Goal: Task Accomplishment & Management: Manage account settings

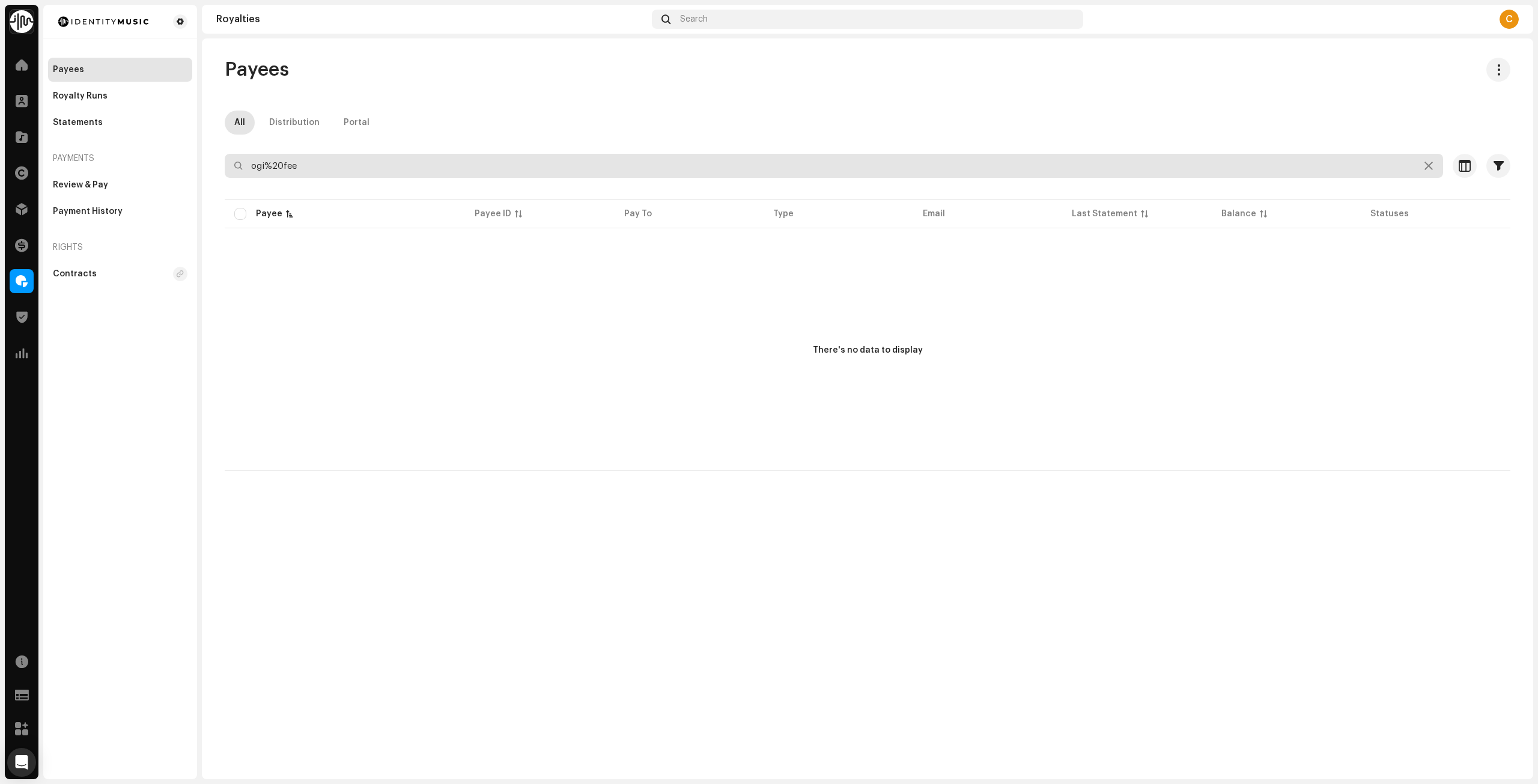
click at [272, 162] on input "ogi%20fee" at bounding box center [834, 166] width 1219 height 24
drag, startPoint x: 312, startPoint y: 165, endPoint x: 265, endPoint y: 167, distance: 47.0
click at [265, 167] on input "ogi%20fee" at bounding box center [834, 166] width 1219 height 24
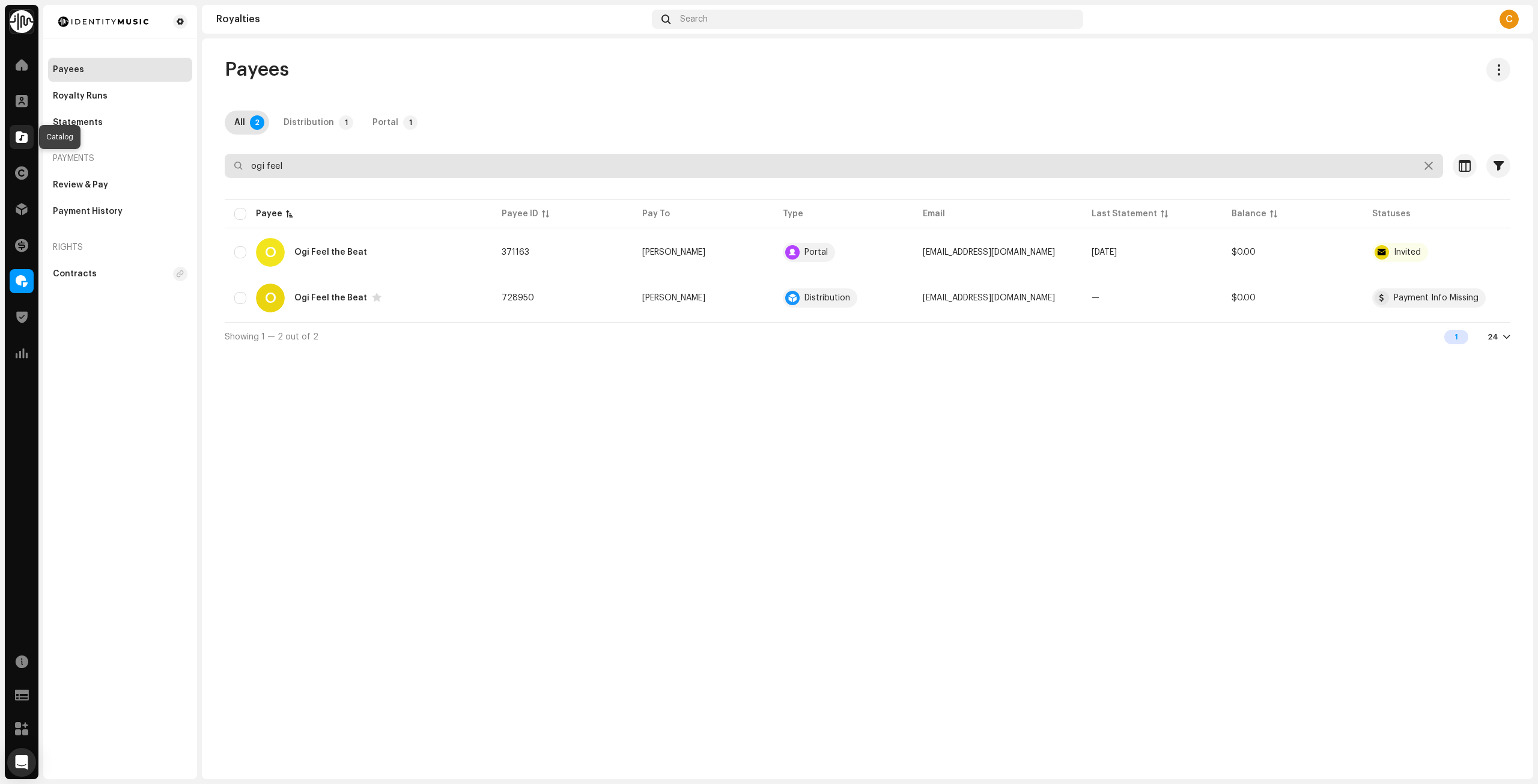
type input "ogi feel"
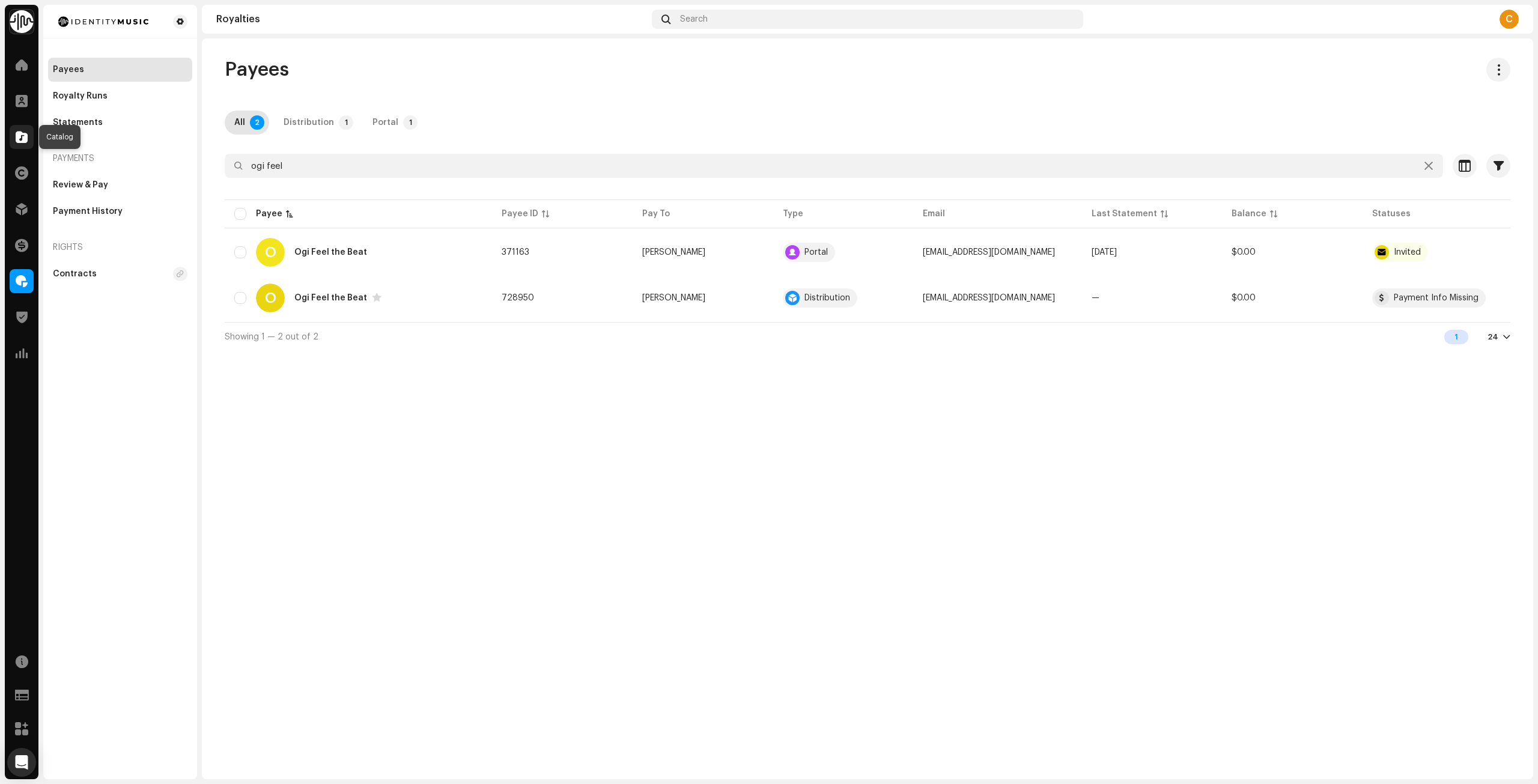
click at [18, 139] on span at bounding box center [21, 137] width 12 height 10
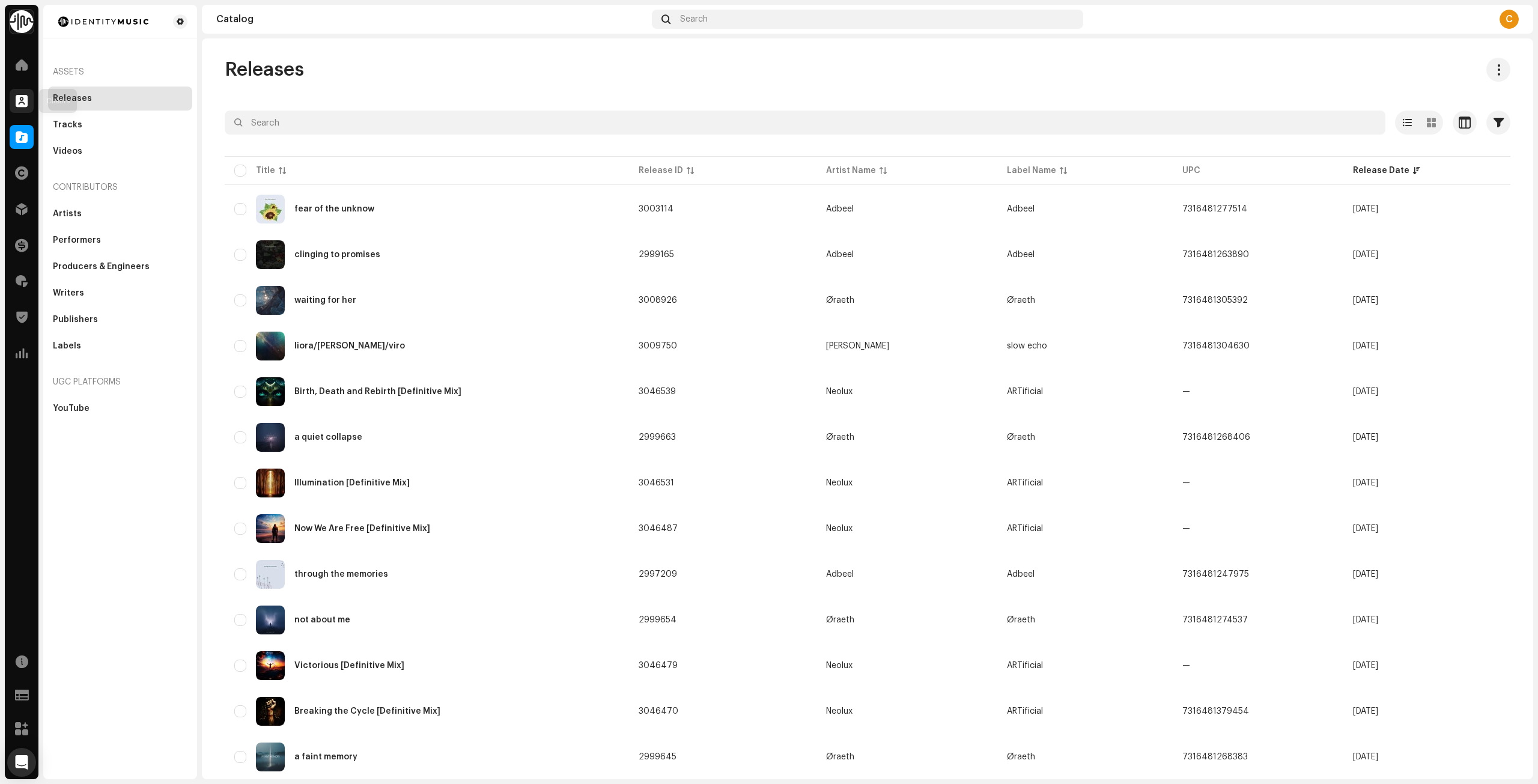
click at [21, 97] on span at bounding box center [21, 101] width 12 height 10
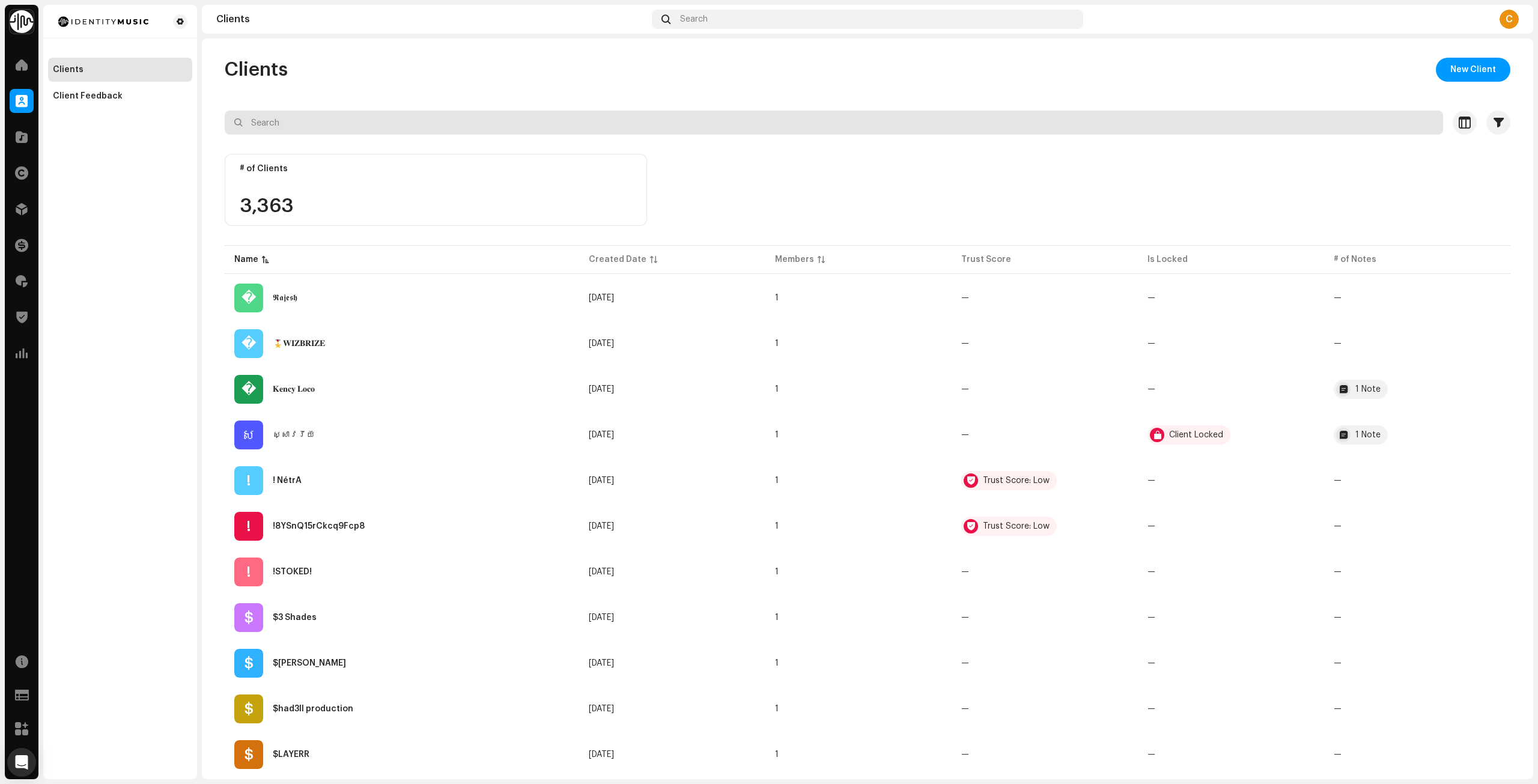
click at [474, 121] on input "text" at bounding box center [834, 123] width 1219 height 24
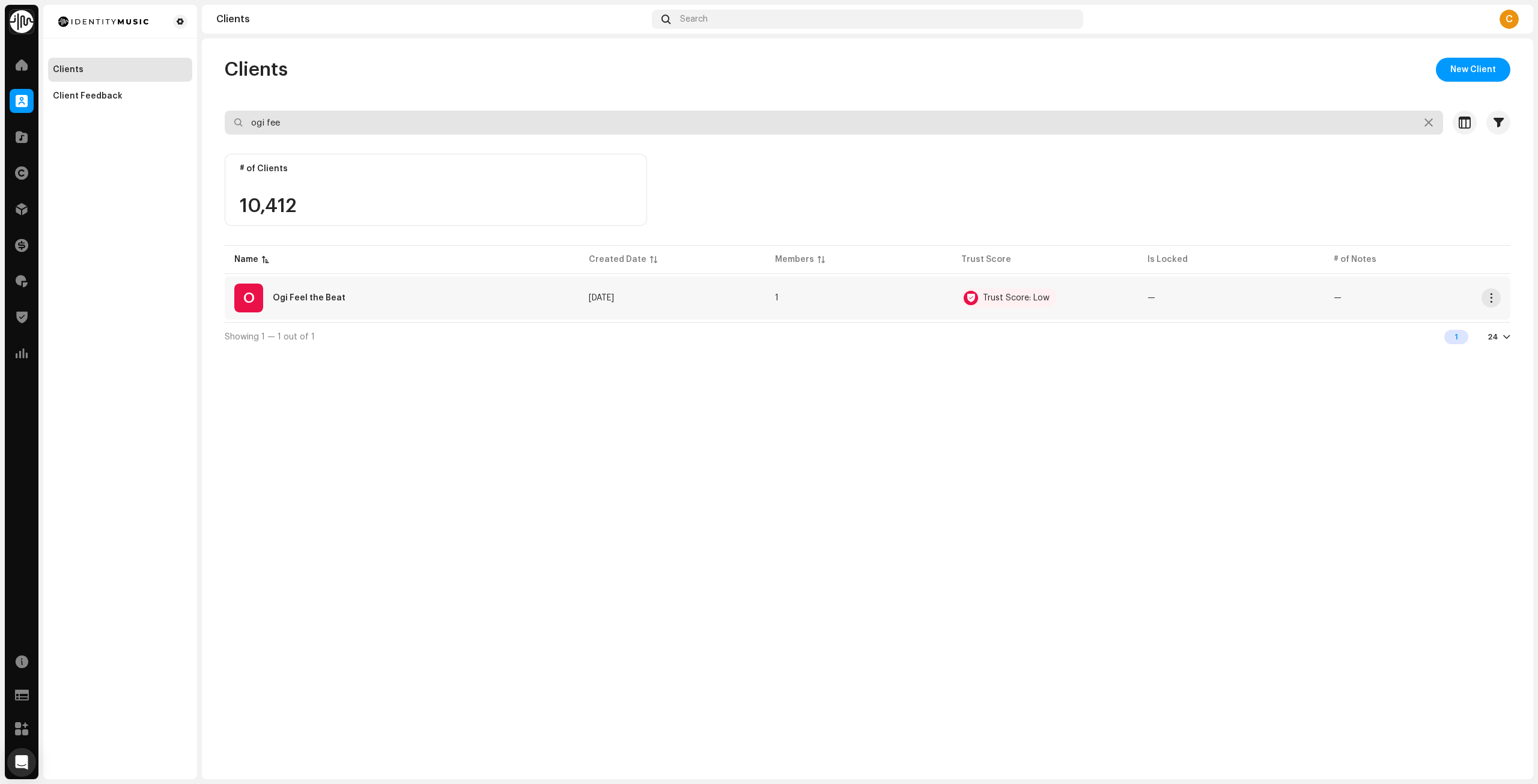
type input "ogi fee"
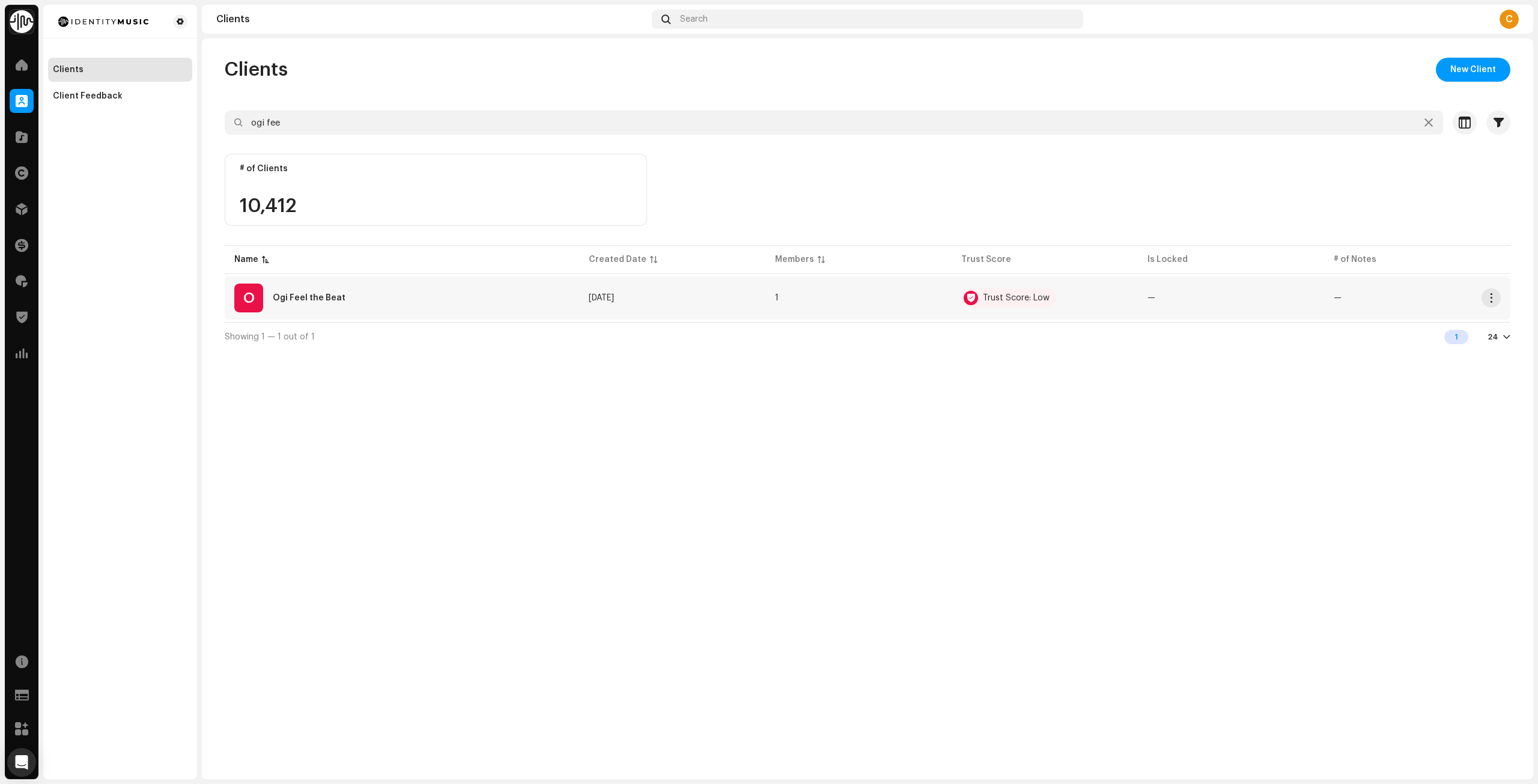
click at [449, 295] on div "O Ogi Feel the Beat" at bounding box center [402, 298] width 335 height 29
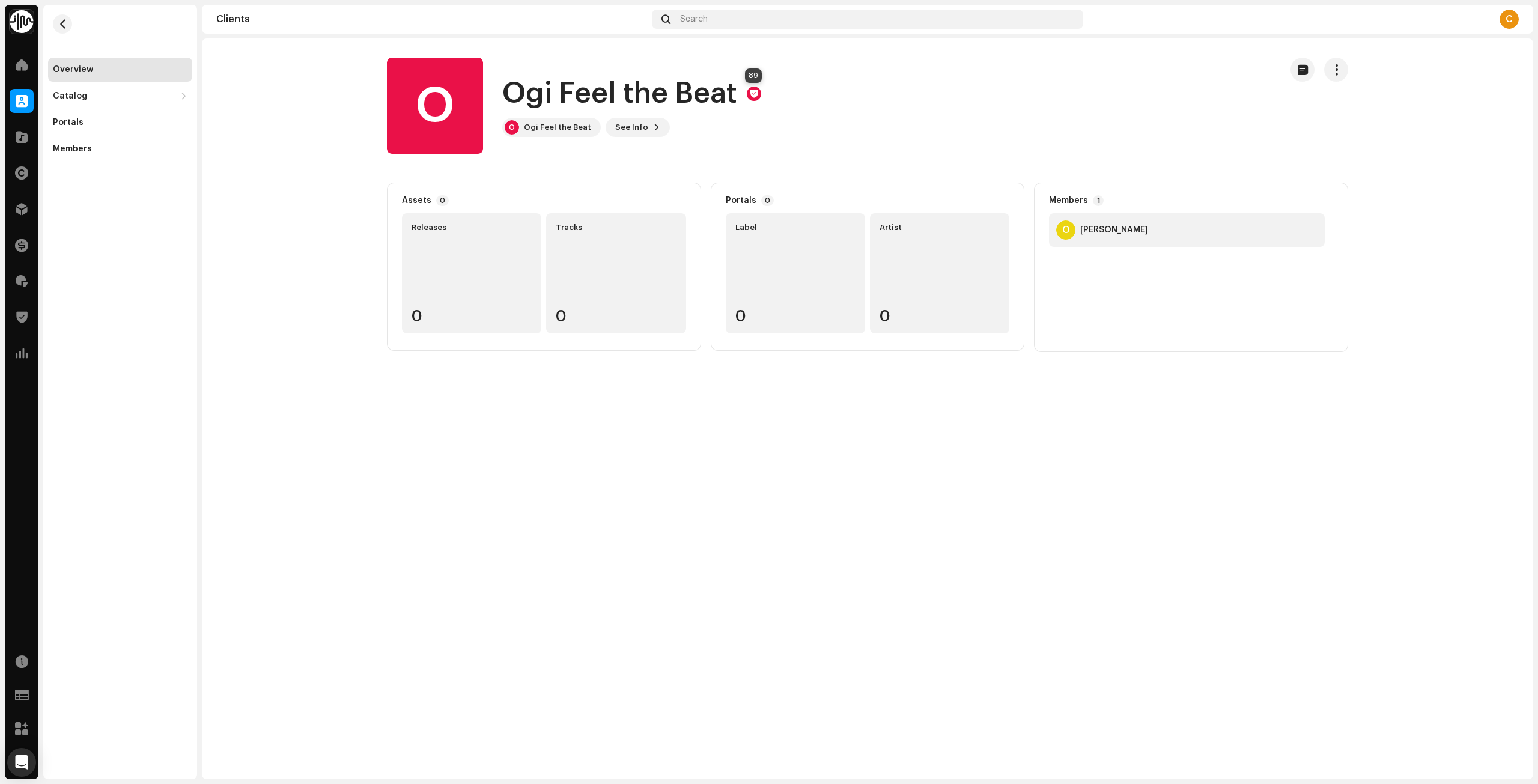
click at [747, 91] on div at bounding box center [754, 94] width 14 height 14
drag, startPoint x: 747, startPoint y: 94, endPoint x: 739, endPoint y: 97, distance: 8.5
click at [748, 94] on div at bounding box center [754, 94] width 14 height 14
click at [639, 121] on span "See Info" at bounding box center [632, 128] width 33 height 24
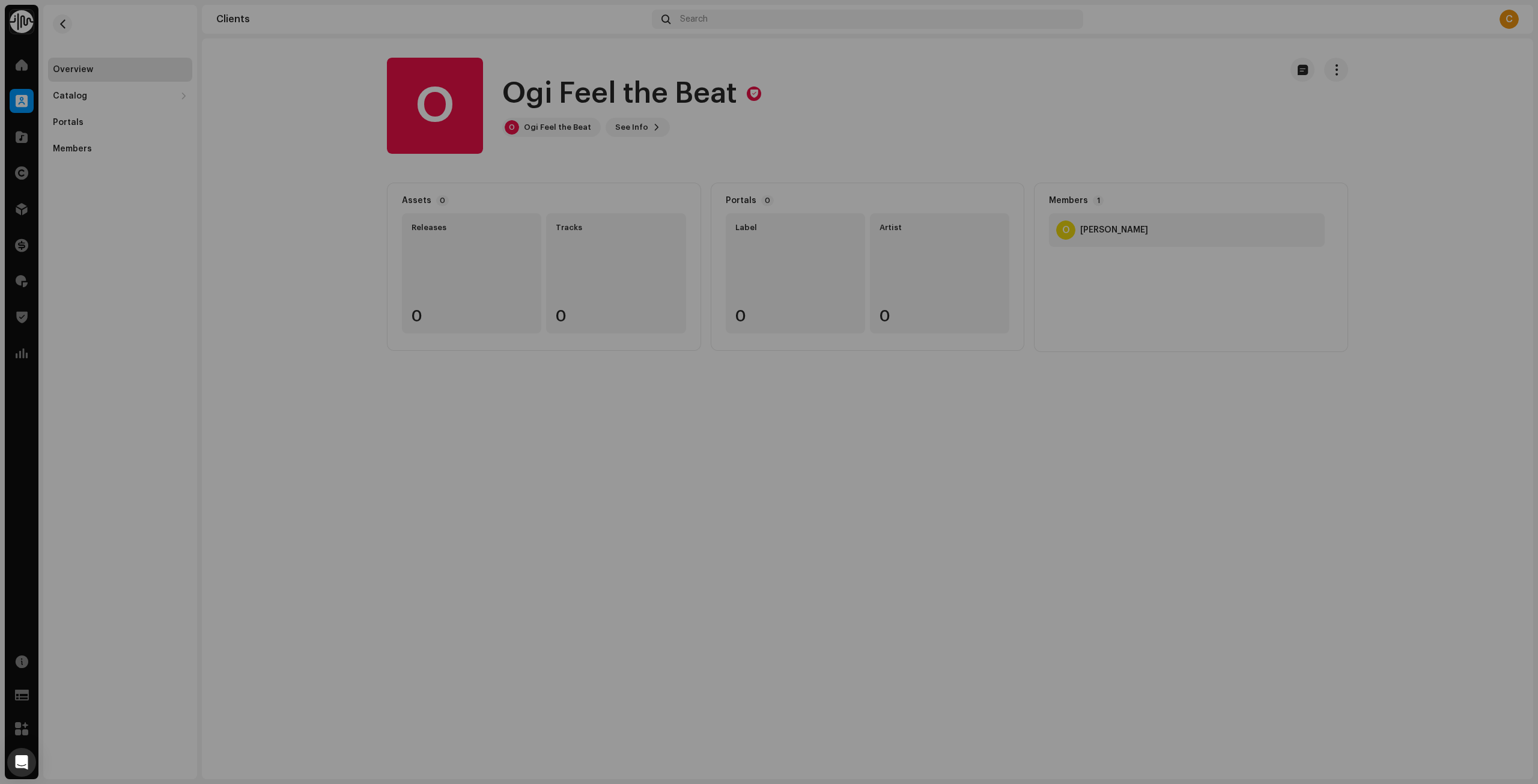
click at [715, 122] on div "O Ogi Feel the Beat 664011 Payee ID 728950 Created On [DATE]" at bounding box center [769, 392] width 1538 height 784
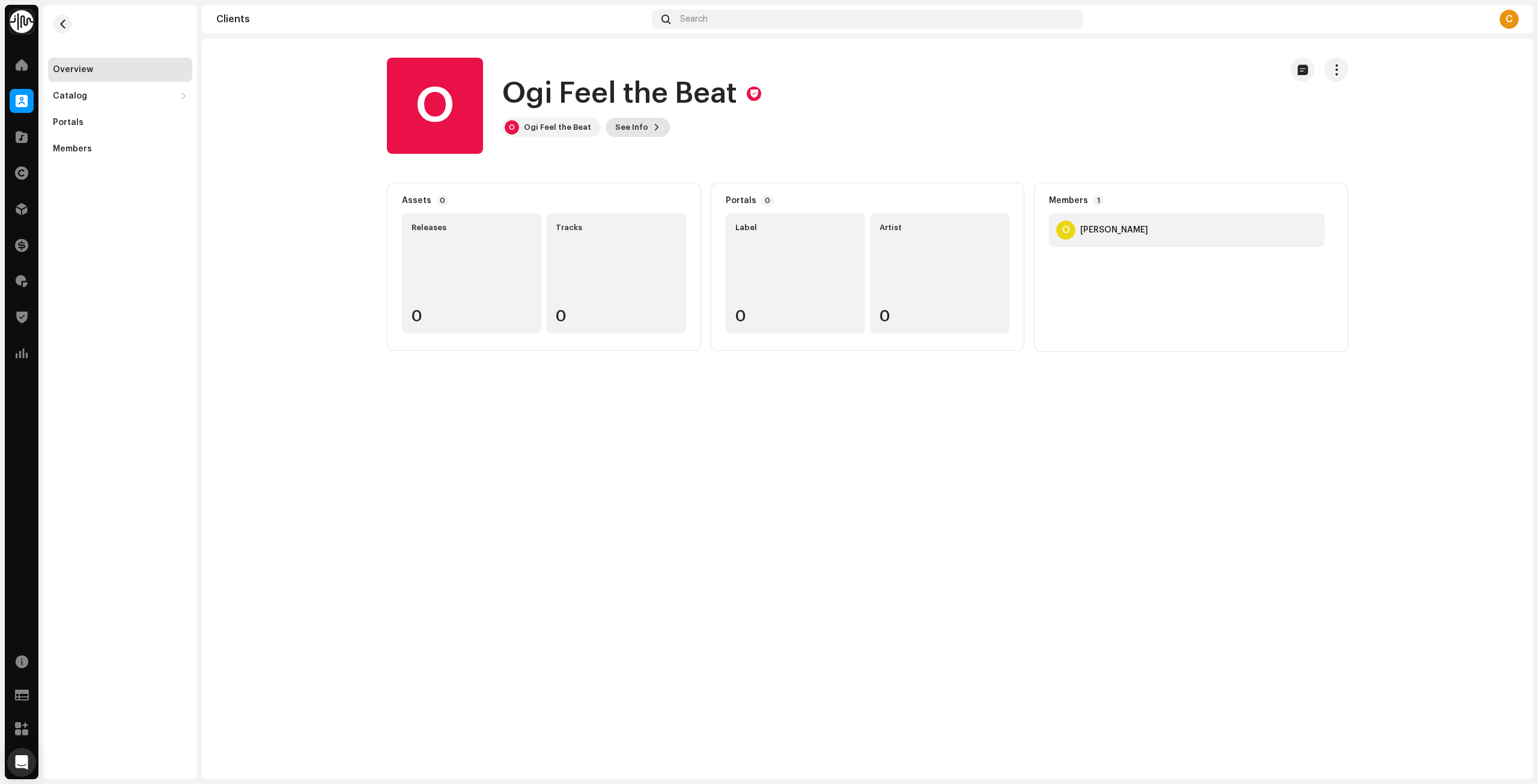
click at [635, 122] on span "See Info" at bounding box center [632, 128] width 33 height 24
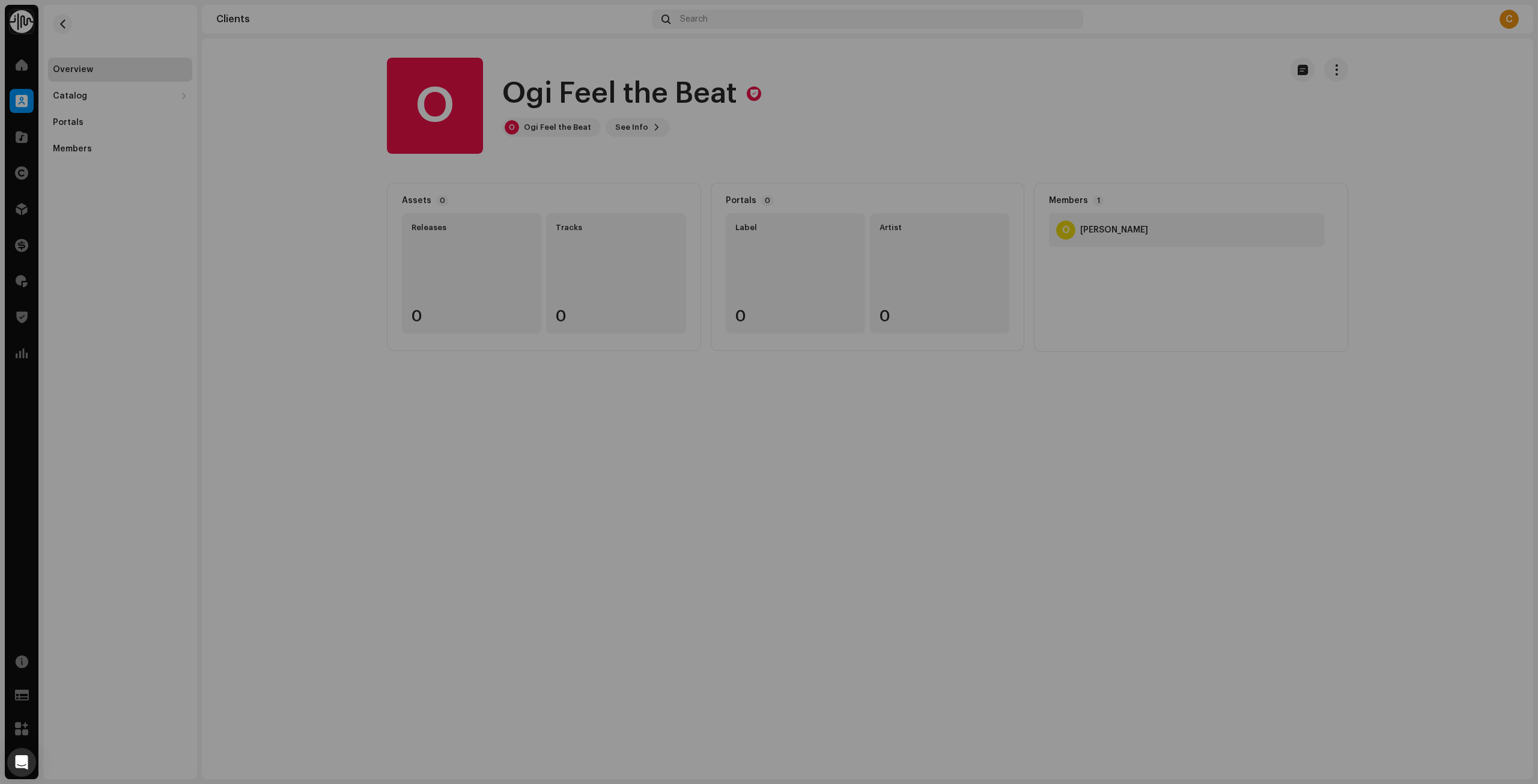
click at [805, 138] on div "O Ogi Feel the Beat 664011 Payee ID 728950 Created On [DATE]" at bounding box center [769, 392] width 1538 height 784
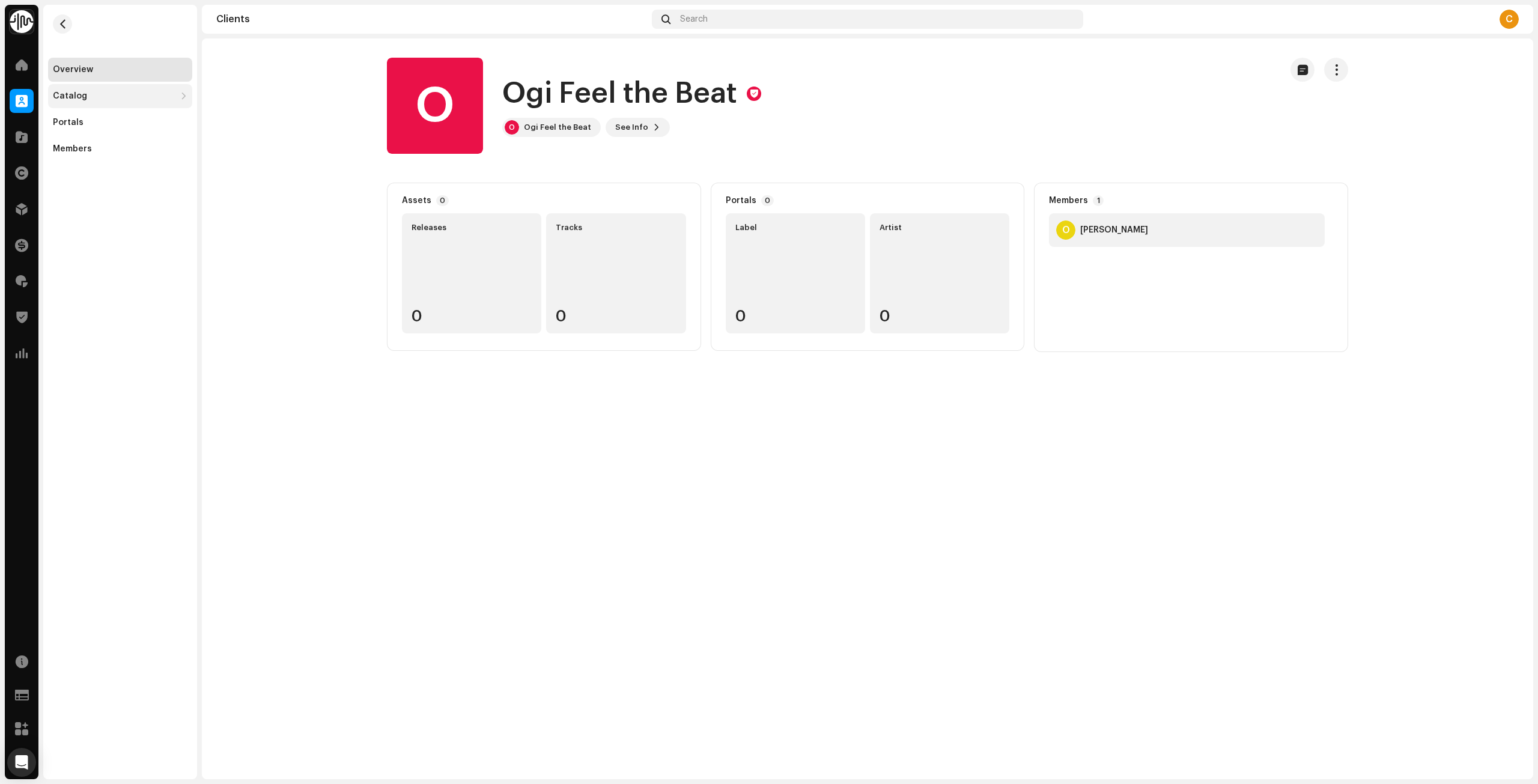
click at [131, 96] on div "Catalog" at bounding box center [114, 96] width 123 height 10
click at [91, 123] on div "Releases" at bounding box center [77, 123] width 39 height 10
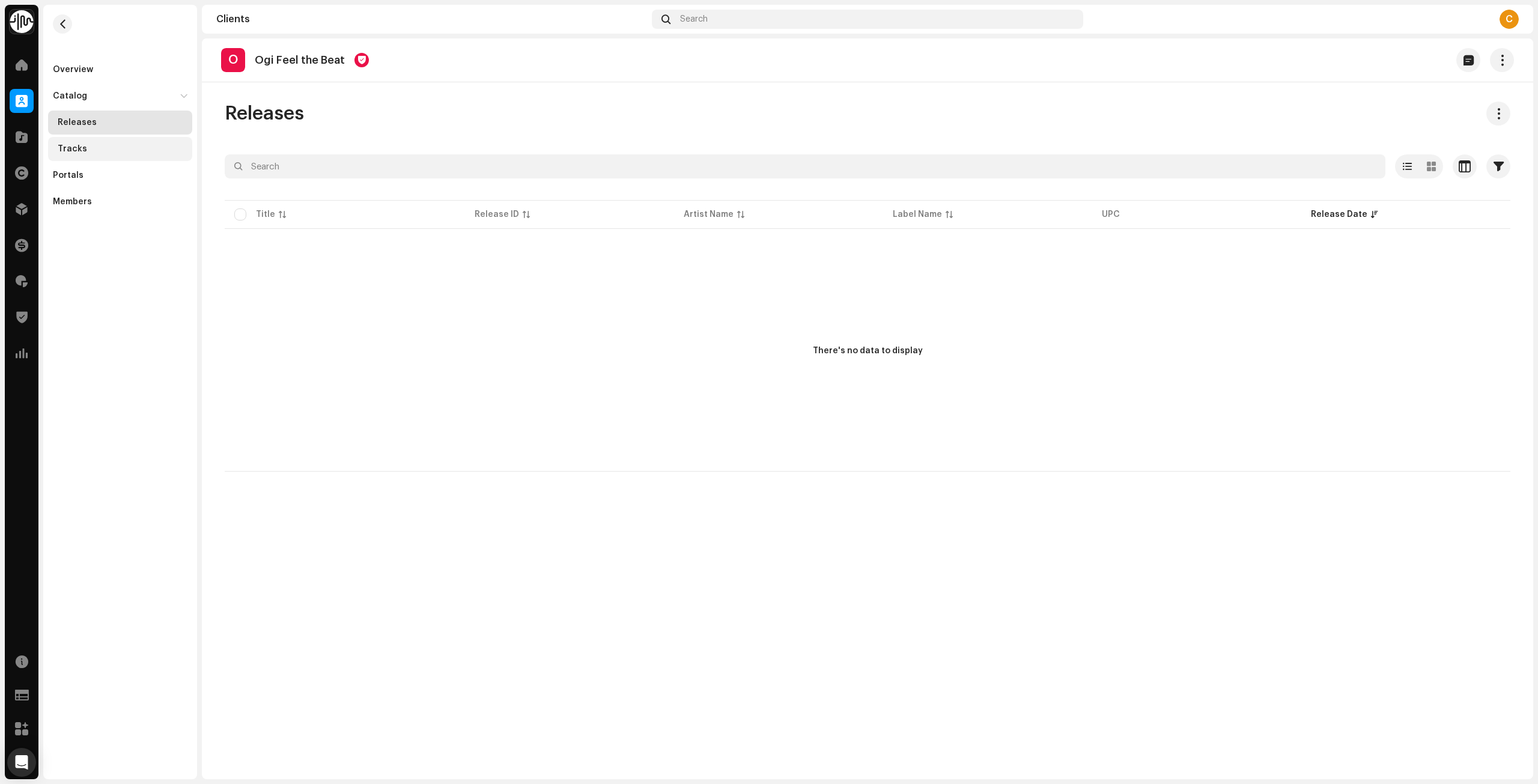
click at [87, 142] on div "Tracks" at bounding box center [120, 149] width 144 height 24
click at [18, 65] on span at bounding box center [21, 65] width 12 height 10
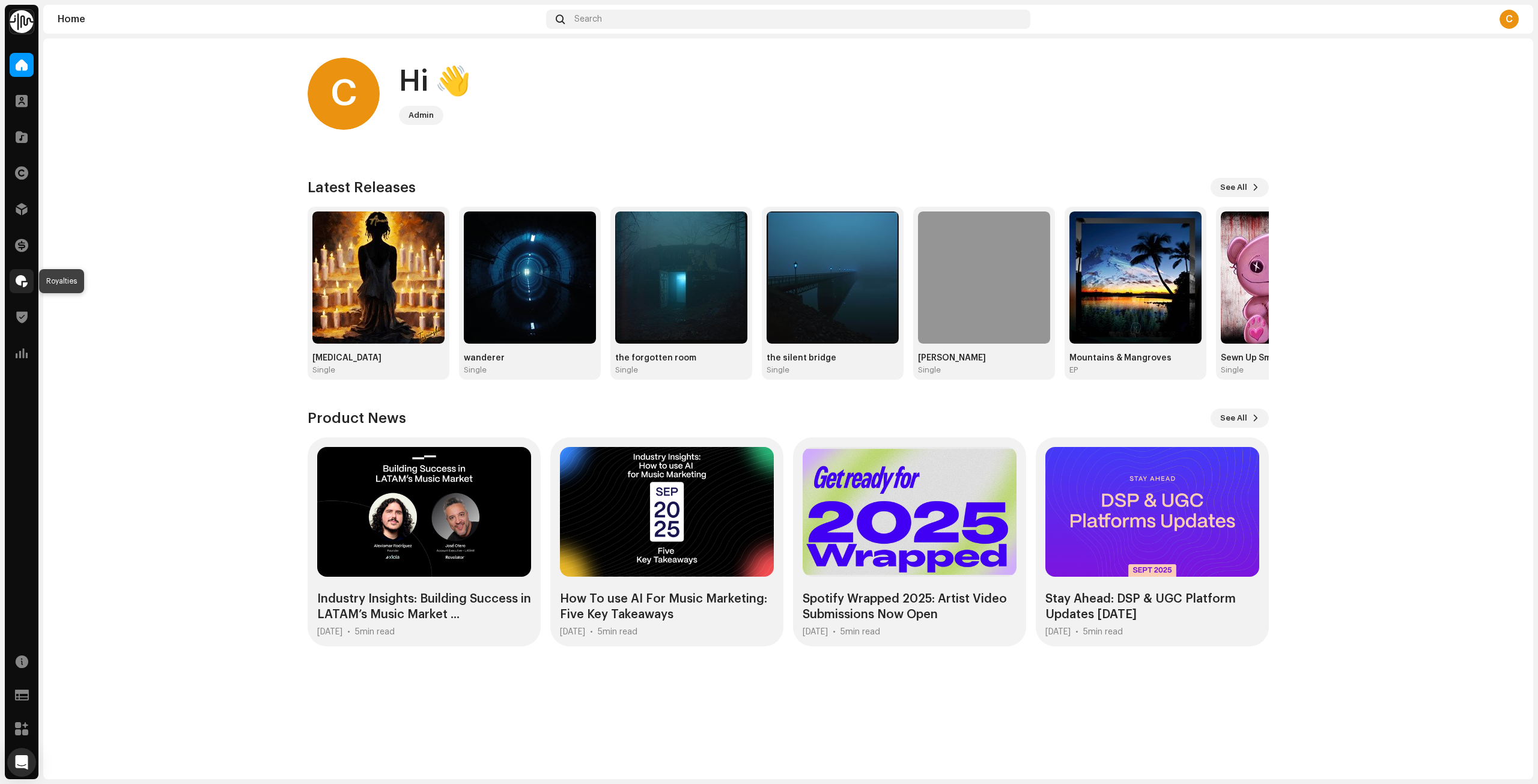
click at [19, 281] on span at bounding box center [21, 281] width 12 height 10
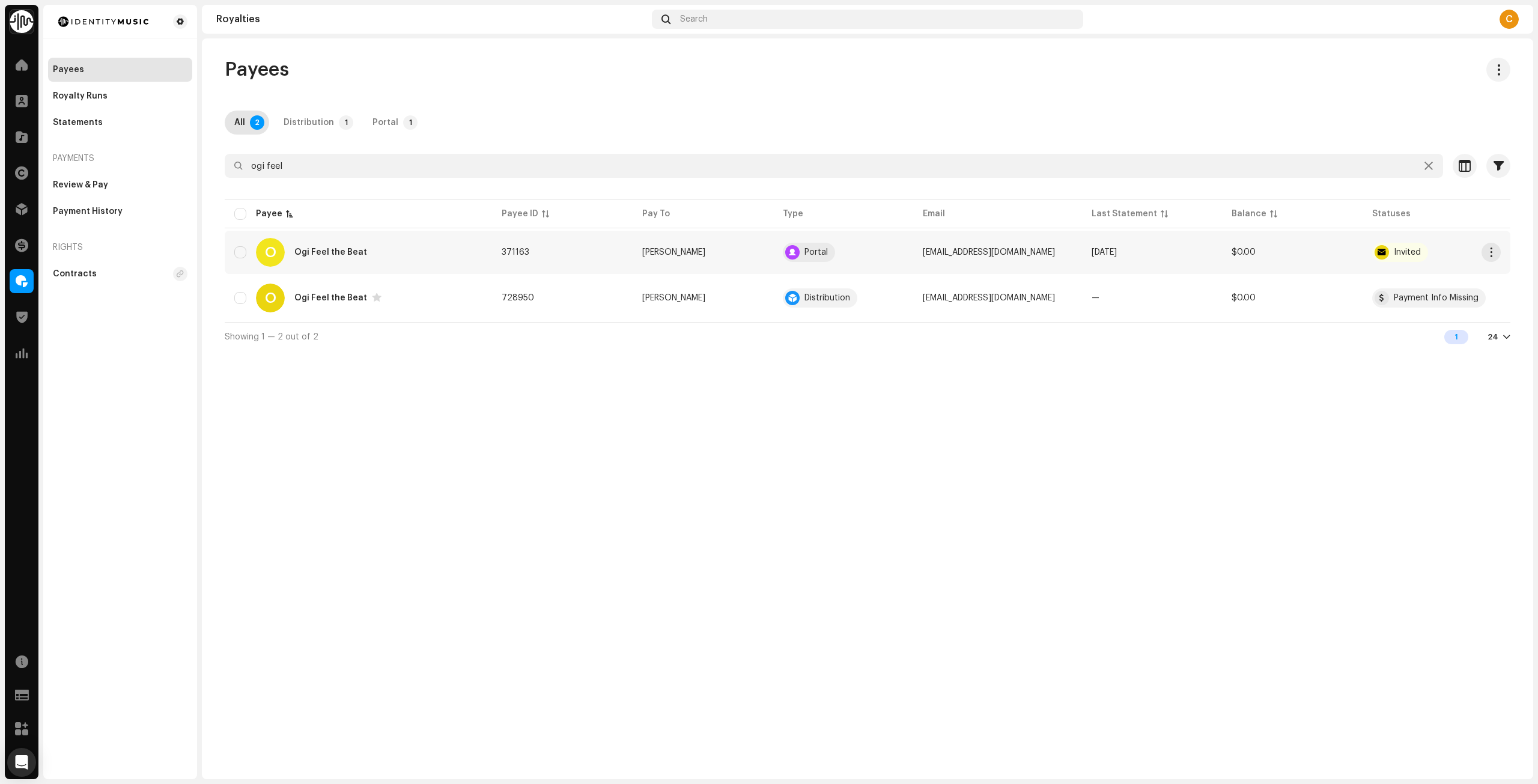
click at [586, 253] on td "371163" at bounding box center [562, 252] width 141 height 43
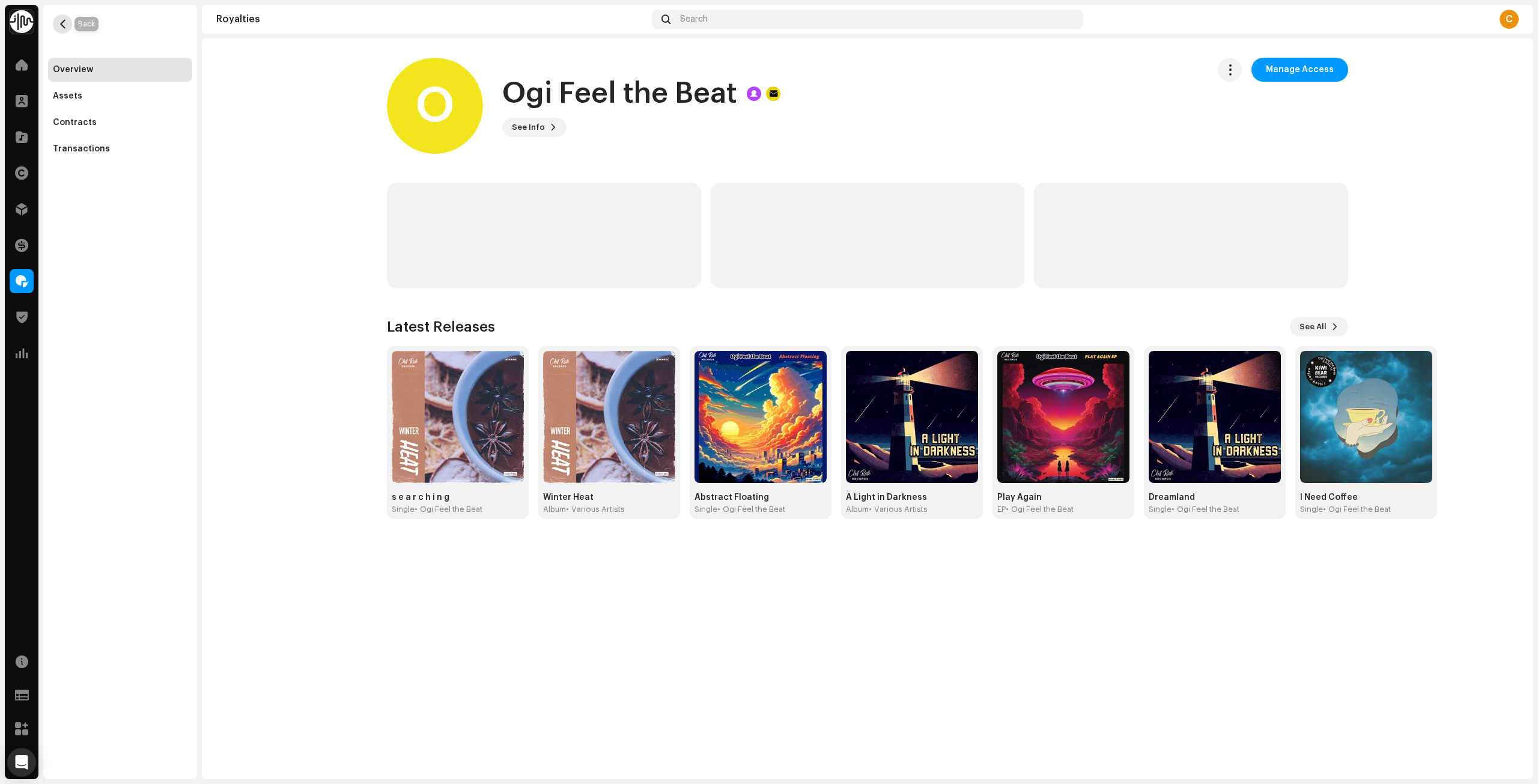
click at [60, 29] on button "button" at bounding box center [62, 23] width 19 height 19
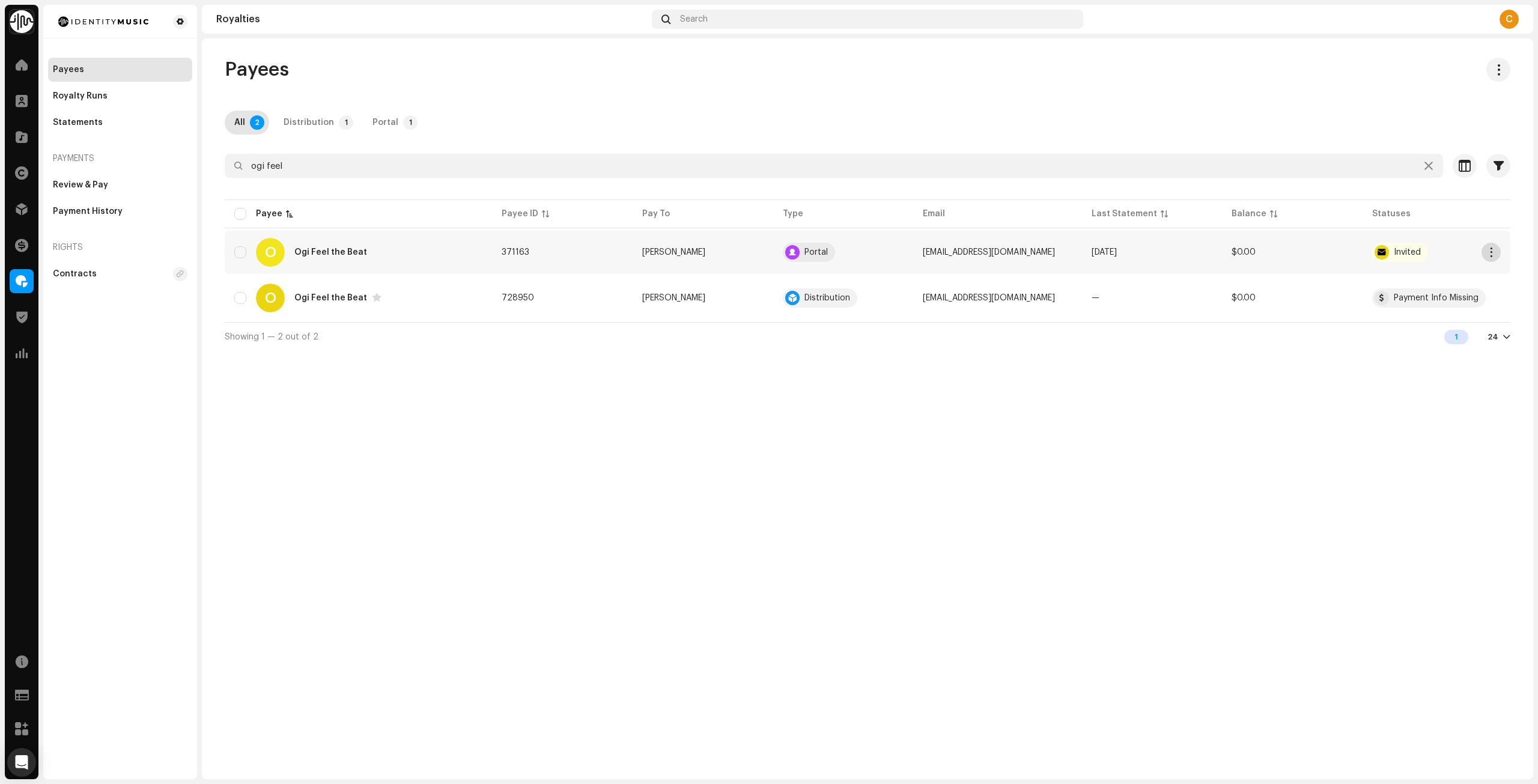
click at [1488, 255] on span "button" at bounding box center [1491, 253] width 9 height 10
click at [1427, 299] on span "Impersonate" at bounding box center [1405, 304] width 54 height 10
